Goal: Find specific page/section: Find specific page/section

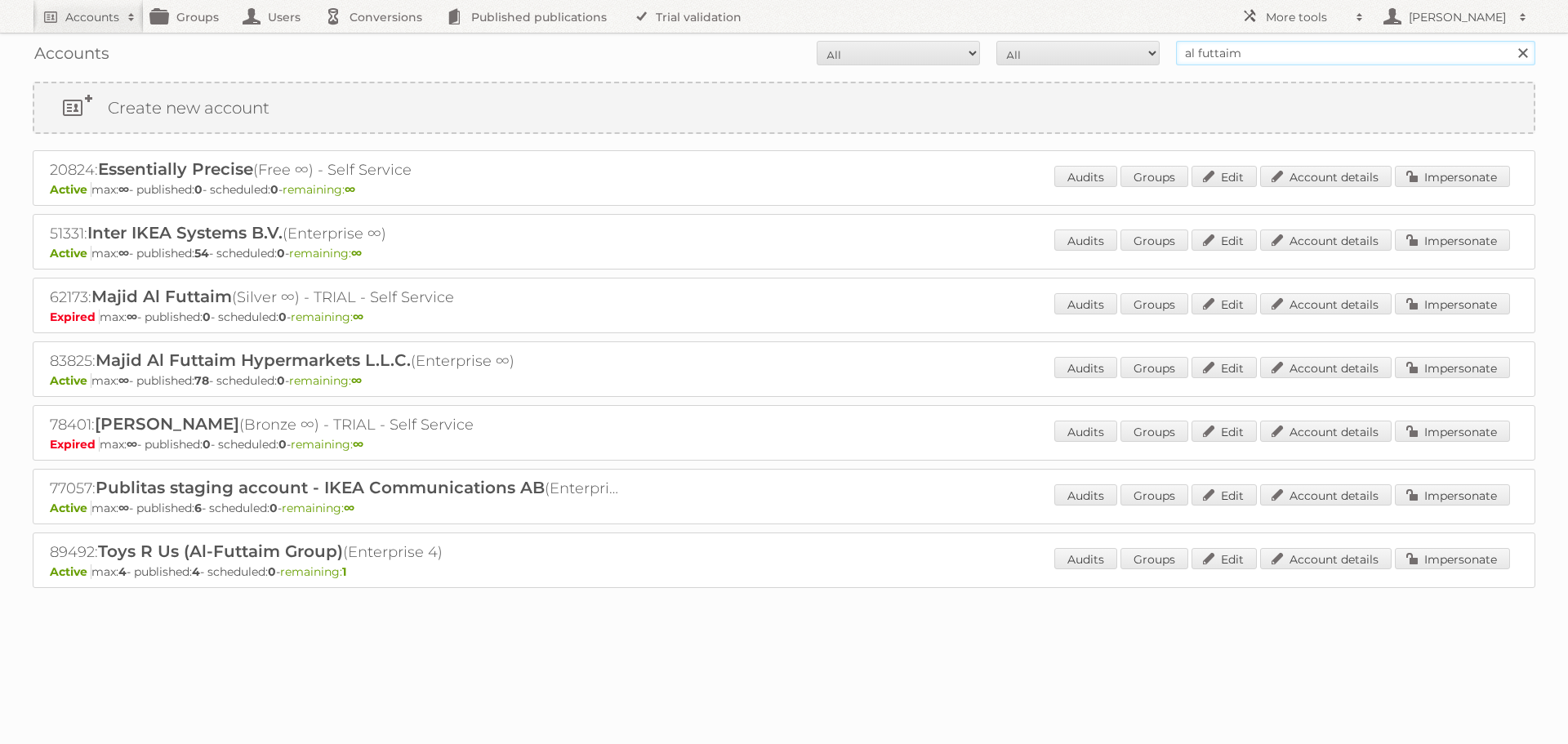
drag, startPoint x: 1263, startPoint y: 52, endPoint x: 1072, endPoint y: 45, distance: 191.1
click at [1072, 45] on form "All Active Expired Pending All Paid Trials Self service al futtaim Search" at bounding box center [784, 52] width 1503 height 24
type input "2xl"
click at [1510, 40] on input "Search" at bounding box center [1522, 52] width 24 height 24
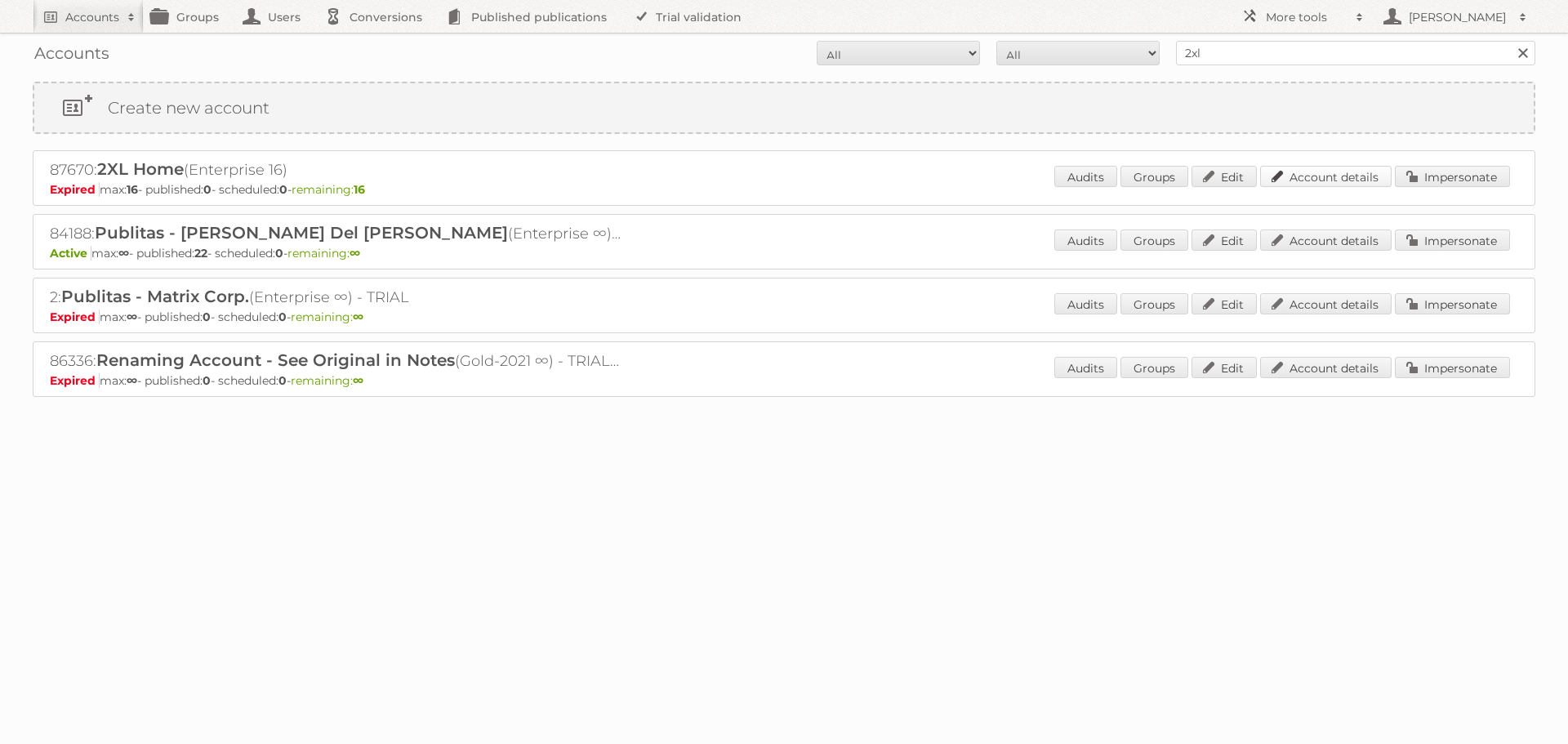
click at [1308, 173] on link "Account details" at bounding box center [1326, 176] width 131 height 22
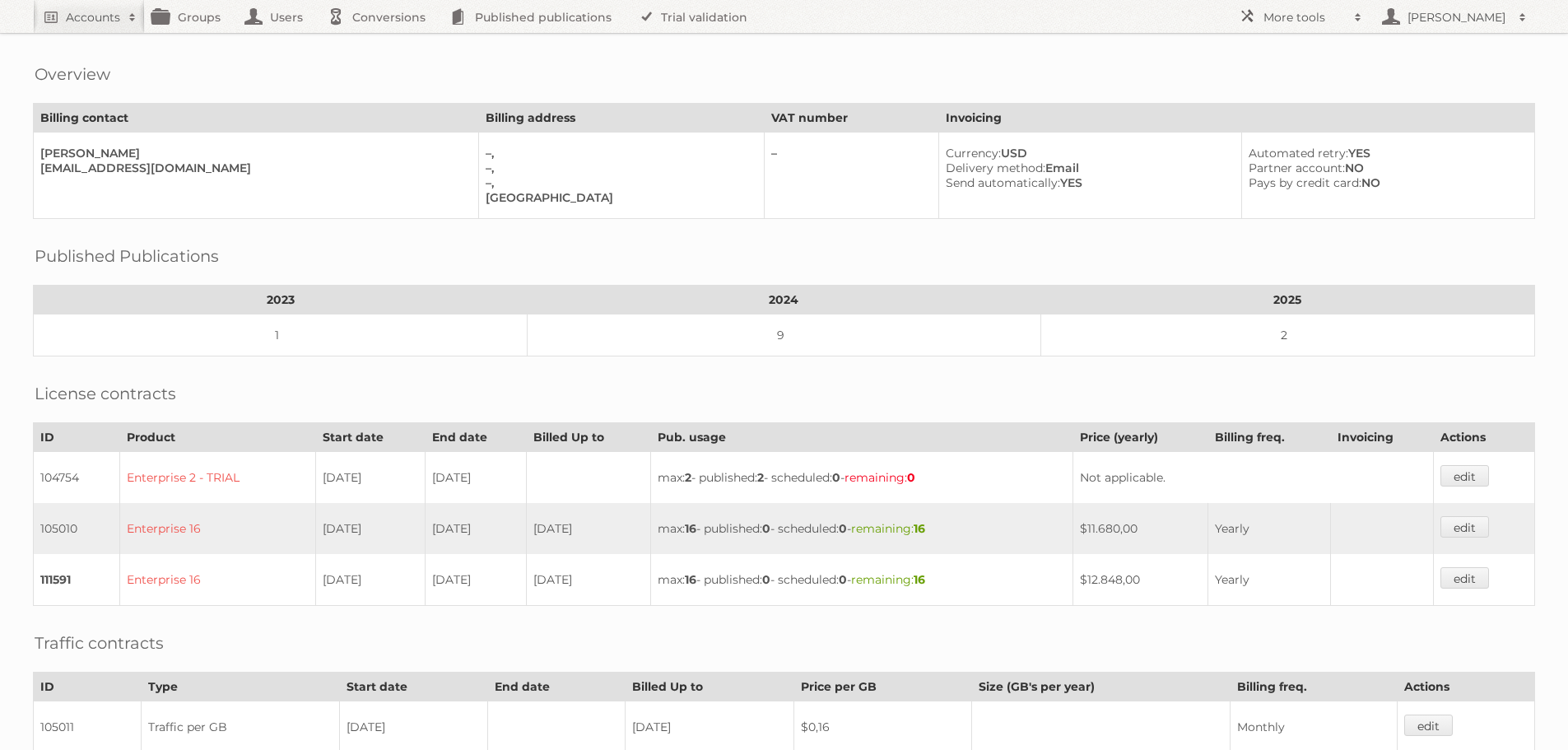
scroll to position [247, 0]
